Goal: Information Seeking & Learning: Learn about a topic

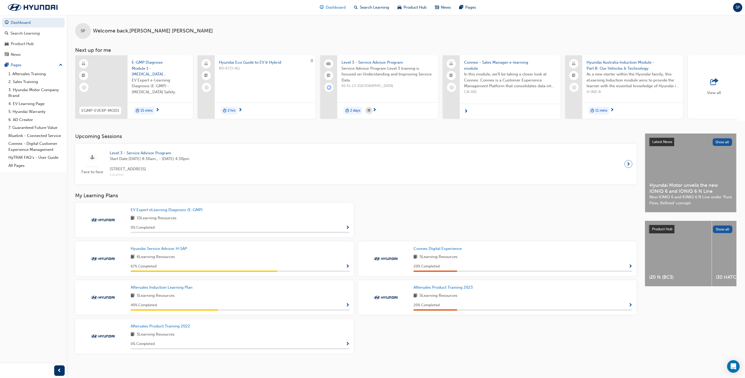
click at [335, 5] on span "Dashboard" at bounding box center [336, 7] width 20 height 6
click at [325, 7] on div "Dashboard" at bounding box center [333, 7] width 34 height 11
click at [38, 215] on div "Dashboard Search Learning Product Hub News Pages Pages 1. Aftersales Training 2…" at bounding box center [33, 182] width 67 height 365
click at [255, 25] on div "SP Welcome back , [PERSON_NAME]" at bounding box center [406, 25] width 678 height 24
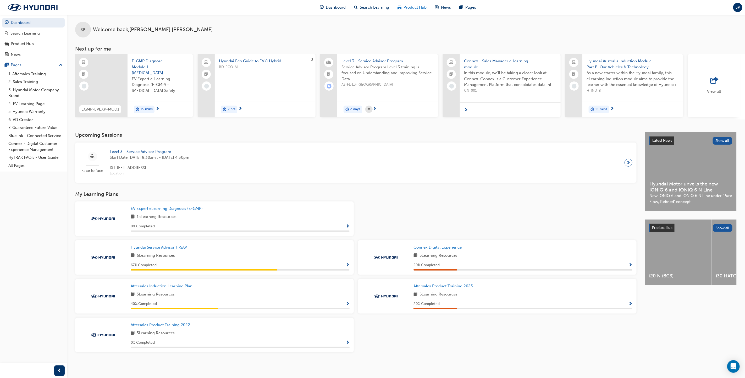
click at [411, 7] on span "Product Hub" at bounding box center [415, 7] width 23 height 6
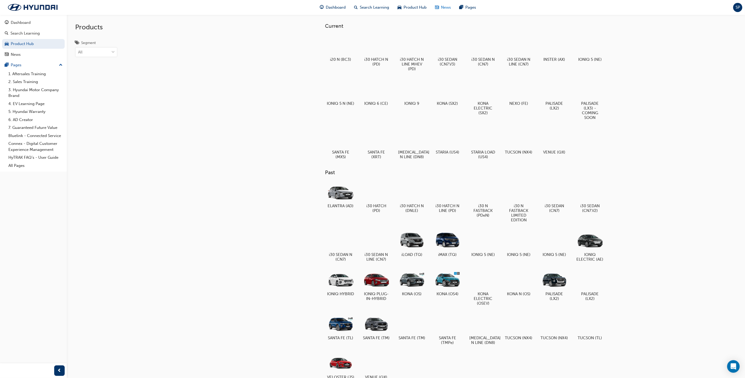
click at [437, 7] on span "news-icon" at bounding box center [437, 7] width 4 height 7
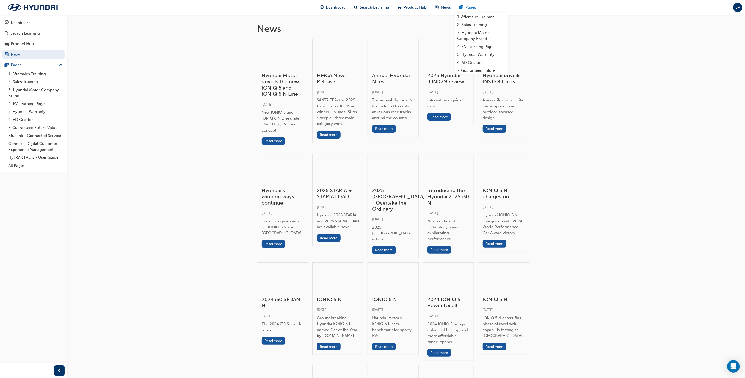
click at [469, 6] on span "Pages" at bounding box center [471, 7] width 11 height 6
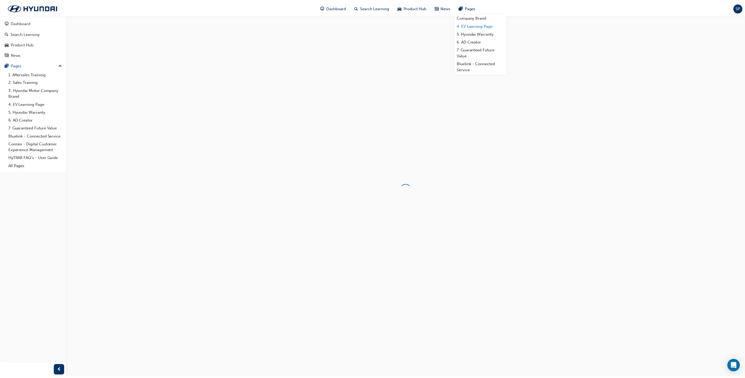
scroll to position [39, 0]
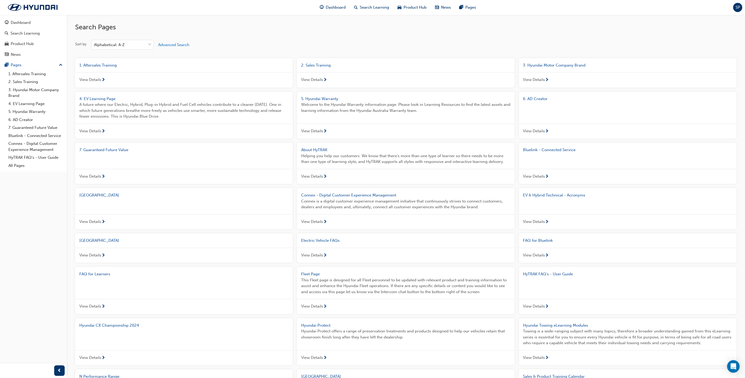
click at [301, 43] on div "Sort by Alphabetical: A-Z Advanced Search" at bounding box center [406, 45] width 662 height 10
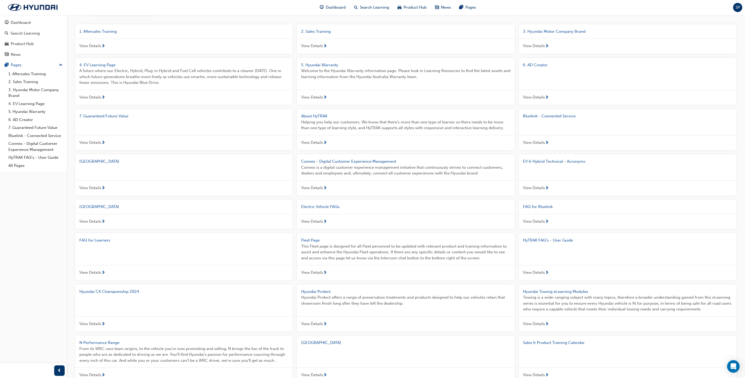
scroll to position [0, 0]
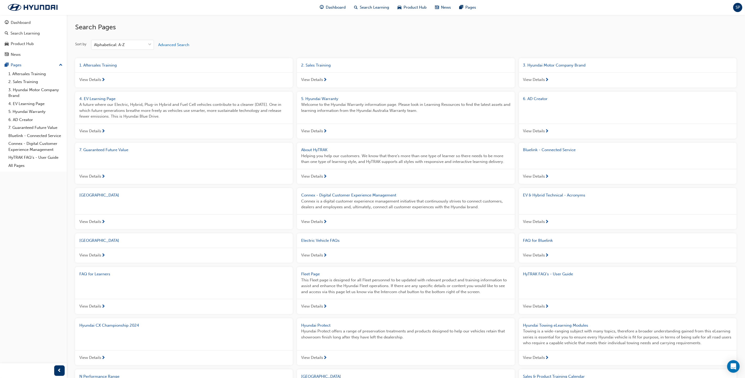
click at [30, 234] on div "Dashboard Search Learning Product Hub News Pages Pages 1. Aftersales Training 2…" at bounding box center [33, 182] width 67 height 365
click at [58, 368] on span "prev-icon" at bounding box center [60, 370] width 4 height 7
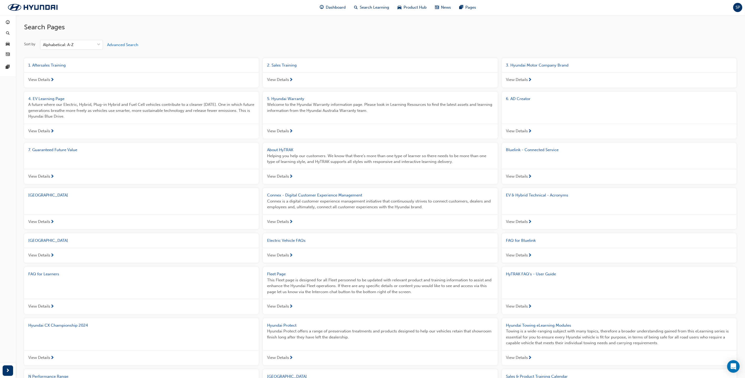
click at [209, 39] on div "Search Pages Sort by Alphabetical: A-Z Advanced Search 1. Aftersales Training V…" at bounding box center [380, 251] width 713 height 473
click at [442, 8] on span "News" at bounding box center [446, 7] width 10 height 6
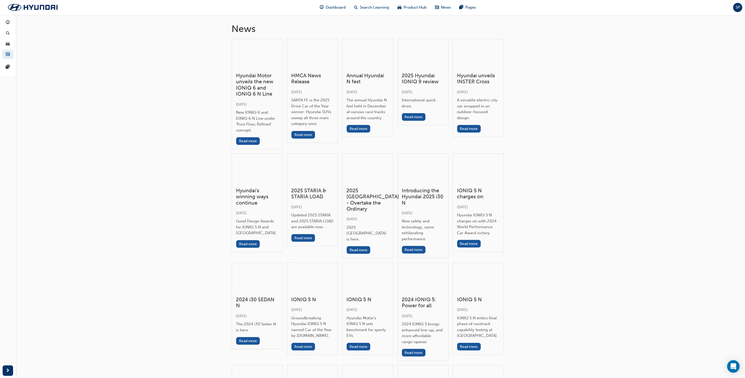
click at [740, 6] on span "SP" at bounding box center [738, 7] width 4 height 6
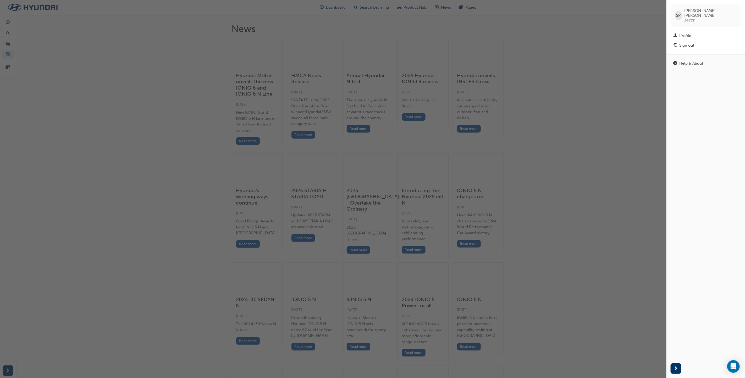
drag, startPoint x: 584, startPoint y: 250, endPoint x: 596, endPoint y: 248, distance: 12.2
click at [585, 249] on div "button" at bounding box center [333, 189] width 667 height 378
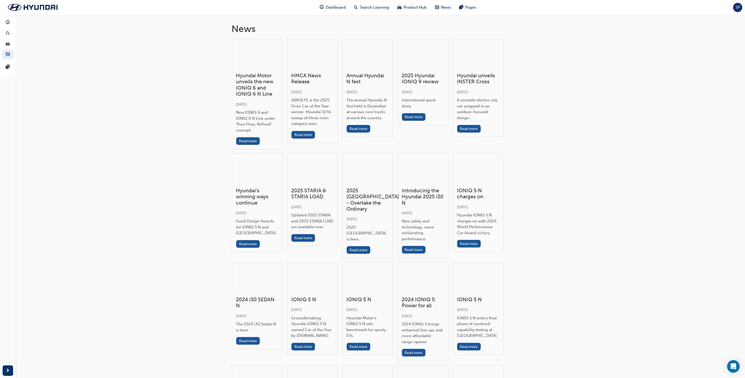
click at [5, 23] on div "button" at bounding box center [8, 22] width 6 height 7
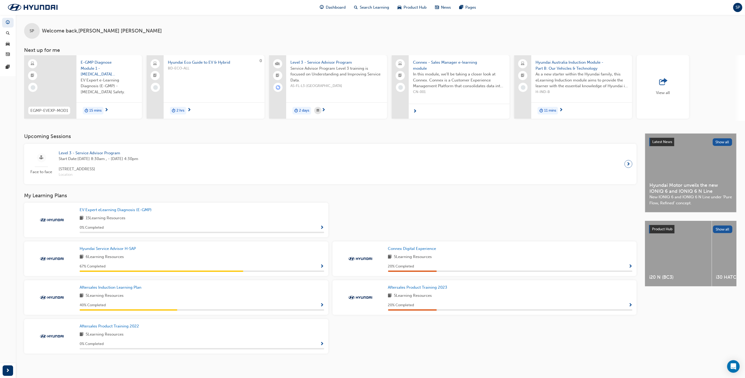
click at [472, 212] on div at bounding box center [485, 222] width 309 height 39
click at [384, 342] on div "EV Expert eLearning Diagnosis (E-GMP) 15 Learning Resources 0 % Completed Hyund…" at bounding box center [330, 278] width 617 height 155
click at [389, 194] on h3 "My Learning Plans" at bounding box center [330, 194] width 613 height 6
click at [394, 211] on div at bounding box center [485, 220] width 309 height 39
click at [96, 246] on span "Hyundai Service Advisor H-SAP" at bounding box center [108, 247] width 56 height 5
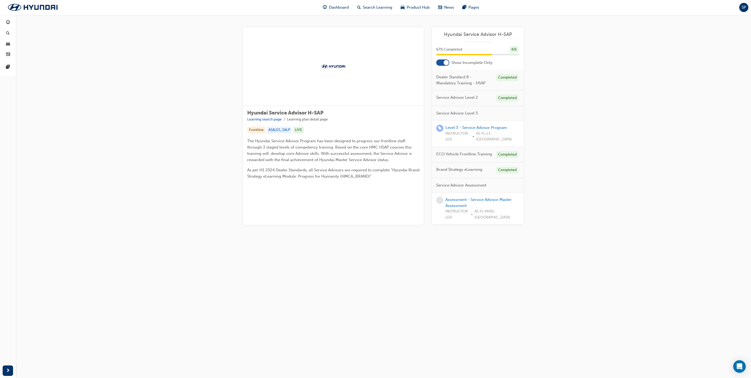
drag, startPoint x: 603, startPoint y: 248, endPoint x: 405, endPoint y: 158, distance: 217.9
click at [602, 248] on div "Hyundai Service Advisor H-SAP Learning search page Learning plan detail page Hy…" at bounding box center [383, 132] width 735 height 235
click at [452, 199] on link "Assessment - Service Advisor Master Assessment" at bounding box center [479, 202] width 66 height 11
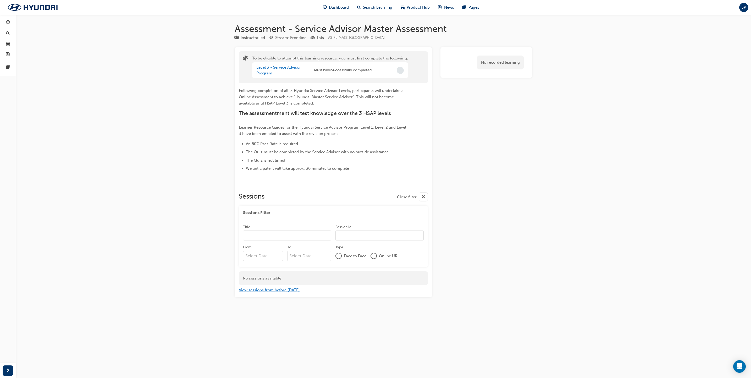
click at [263, 293] on button "View sessions from before [DATE]" at bounding box center [269, 290] width 61 height 6
click at [261, 291] on button "View sessions from [DATE] and in the future" at bounding box center [278, 290] width 79 height 6
click at [189, 220] on div "Assessment - Service Advisor Master Assessment Instructor led Stream: Frontline…" at bounding box center [375, 189] width 751 height 378
click at [325, 141] on li "An 80% Pass Rate is required" at bounding box center [327, 144] width 163 height 6
click at [291, 131] on span "Learner Resource Guides for the Hyundai Service Advisor Program Level 1, Level …" at bounding box center [323, 130] width 168 height 11
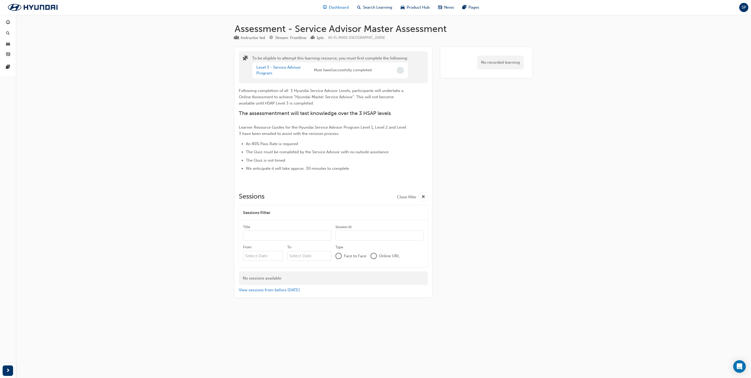
click at [326, 4] on span "guage-icon" at bounding box center [325, 7] width 4 height 7
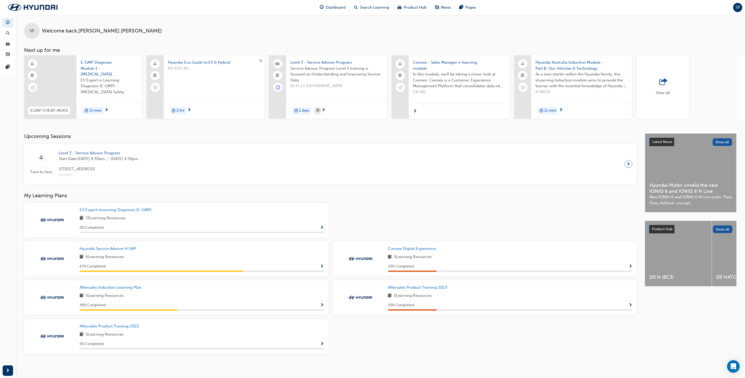
click at [406, 219] on div at bounding box center [485, 222] width 309 height 39
click at [405, 347] on div "EV Expert eLearning Diagnosis (E-GMP) 15 Learning Resources 0 % Completed Hyund…" at bounding box center [330, 280] width 617 height 155
click at [8, 55] on span "news-icon" at bounding box center [8, 54] width 4 height 5
